Goal: Task Accomplishment & Management: Manage account settings

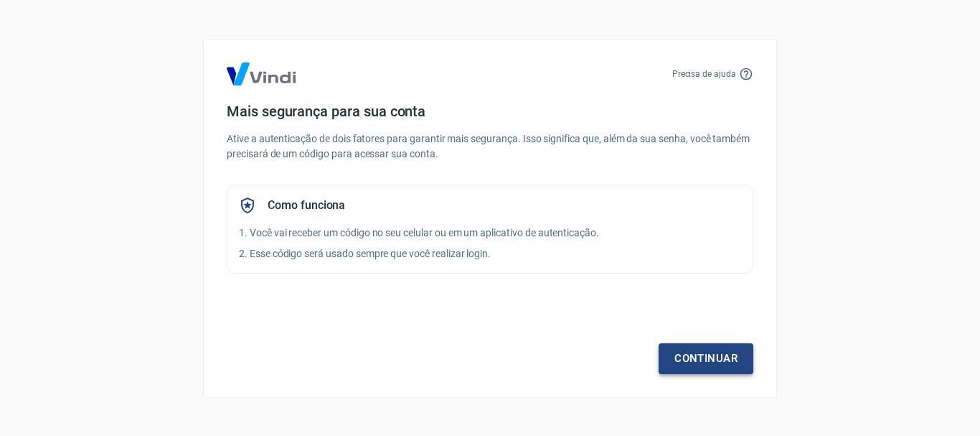
click at [702, 356] on link "Continuar" at bounding box center [706, 358] width 95 height 30
click at [700, 352] on link "Continuar" at bounding box center [706, 358] width 95 height 30
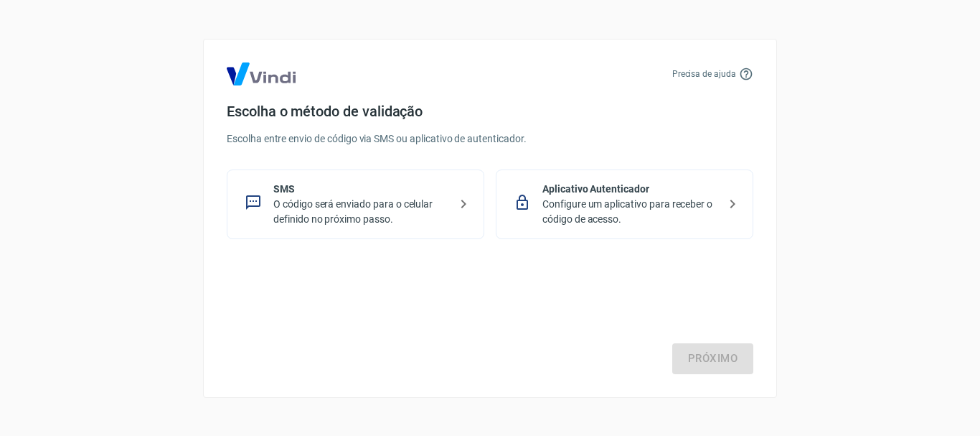
click at [700, 352] on div "Próximo" at bounding box center [490, 315] width 527 height 118
